Goal: Information Seeking & Learning: Learn about a topic

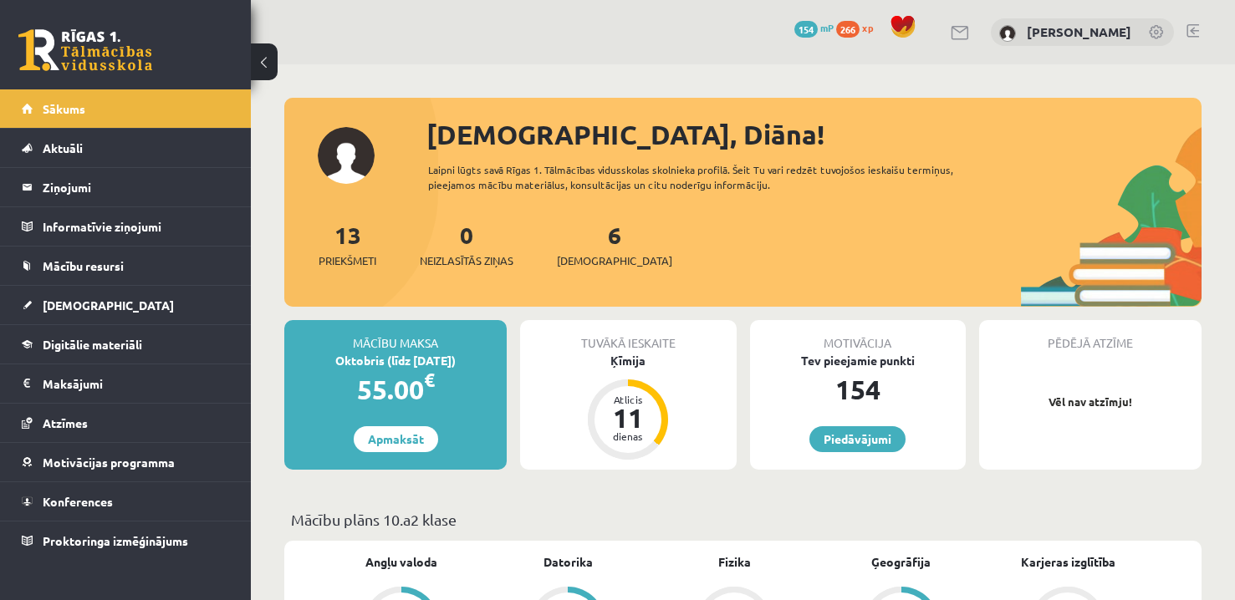
scroll to position [84, 0]
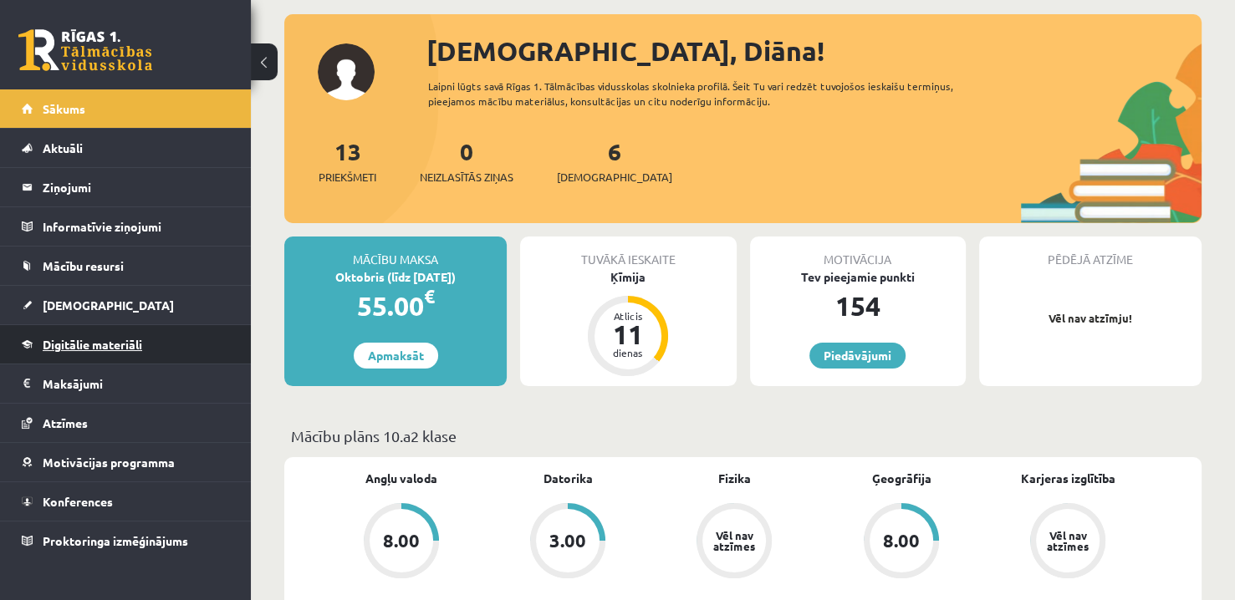
click at [106, 343] on span "Digitālie materiāli" at bounding box center [92, 344] width 99 height 15
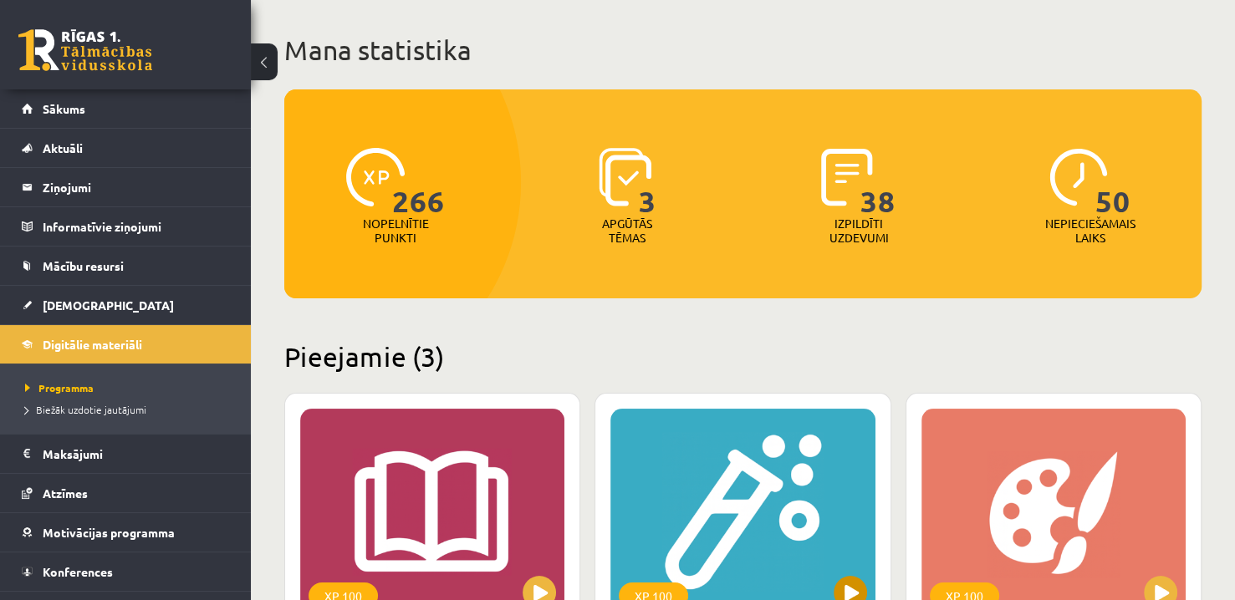
scroll to position [251, 0]
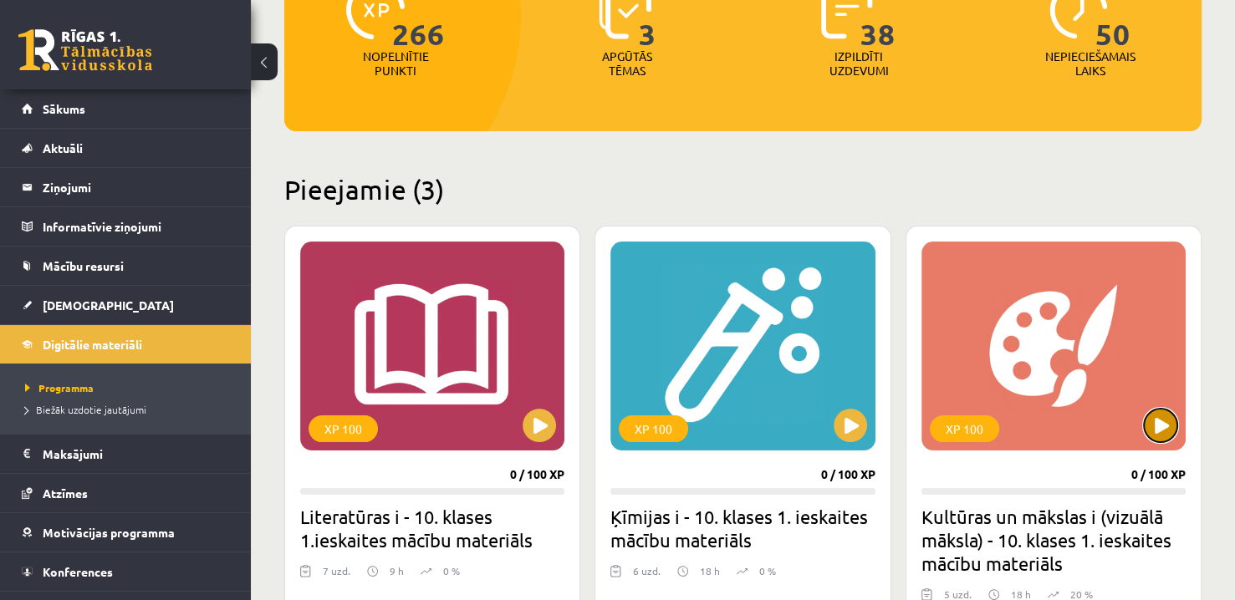
click at [1159, 432] on button at bounding box center [1159, 425] width 33 height 33
